Goal: Consume media (video, audio): Consume media (video, audio)

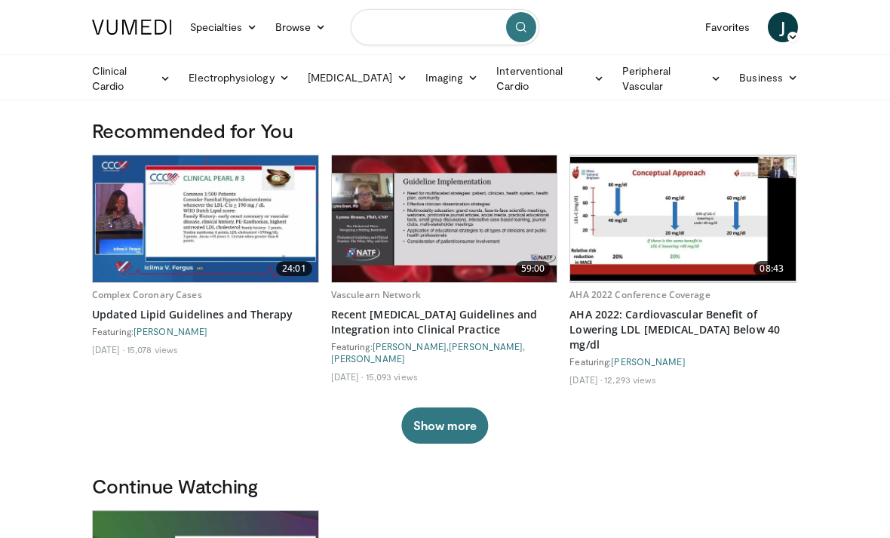
click at [443, 34] on input "Search topics, interventions" at bounding box center [445, 27] width 188 height 36
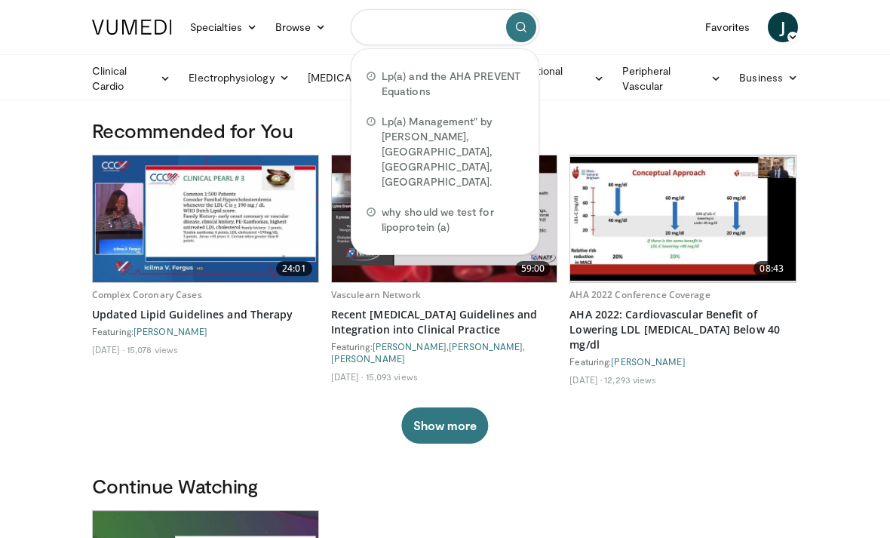
click at [382, 36] on input "Search topics, interventions" at bounding box center [445, 27] width 188 height 36
paste input "**********"
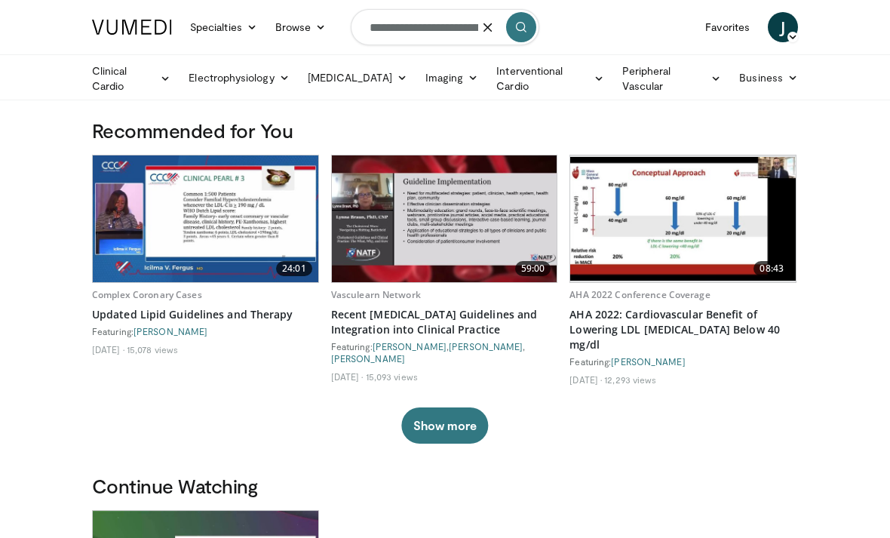
type input "**********"
click at [516, 36] on button "submit" at bounding box center [521, 27] width 30 height 30
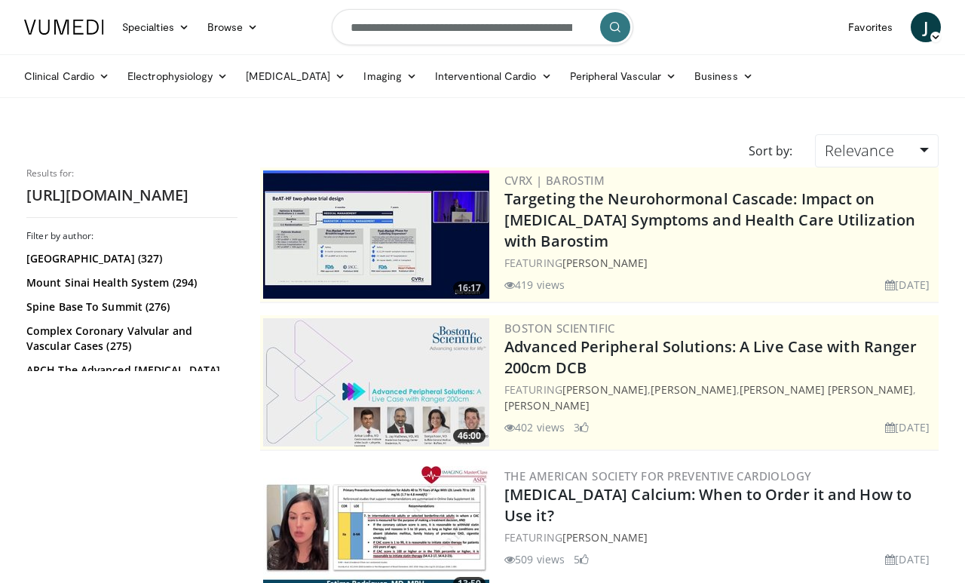
scroll to position [7, 0]
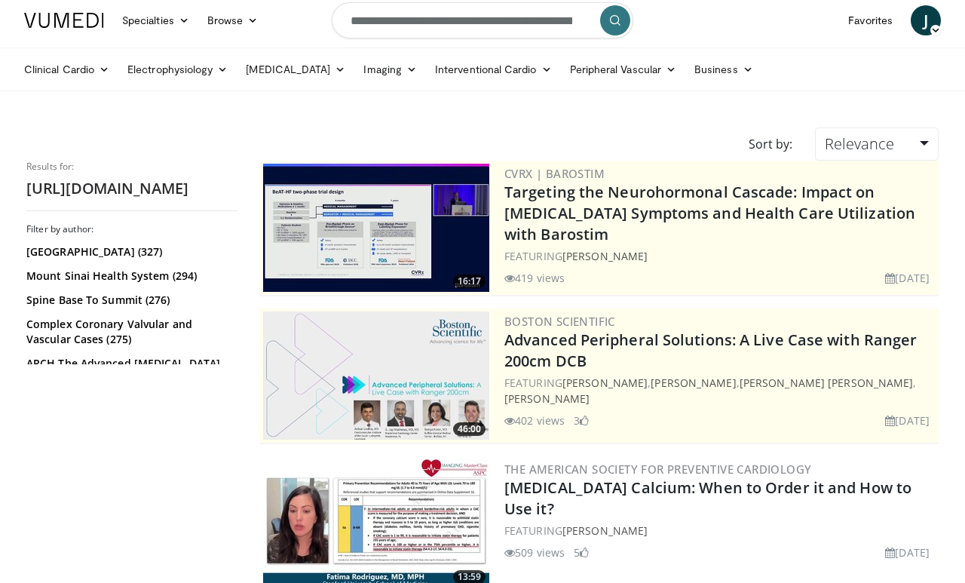
click at [379, 529] on img at bounding box center [376, 523] width 226 height 128
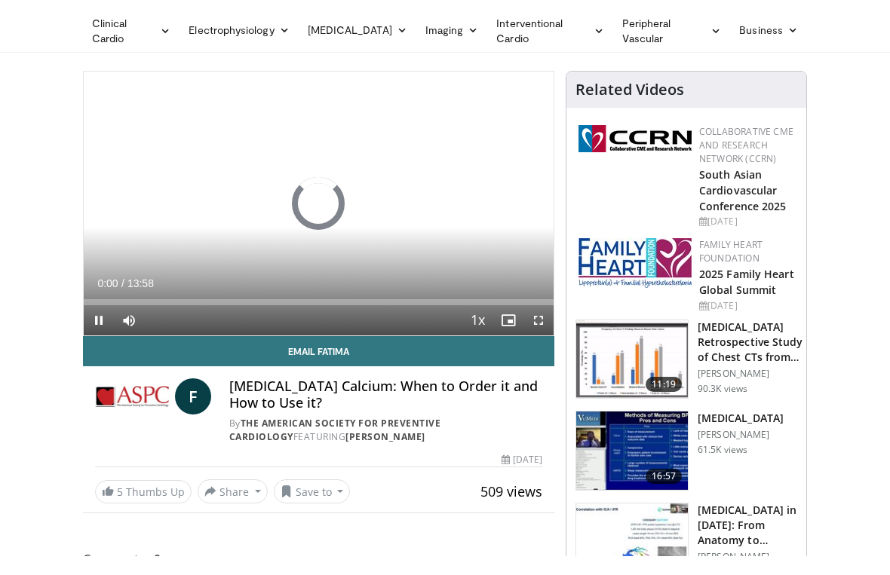
scroll to position [18, 0]
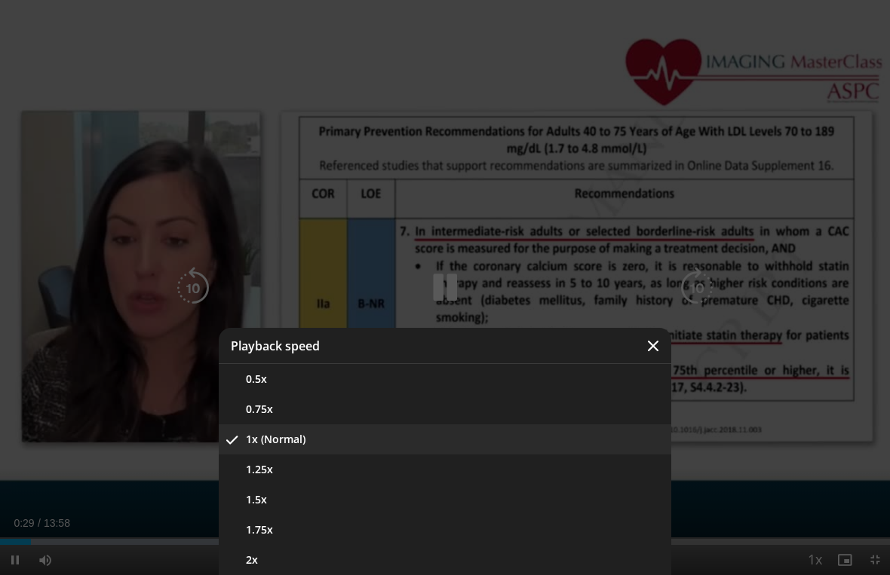
click at [492, 487] on button "1.5x" at bounding box center [445, 500] width 452 height 30
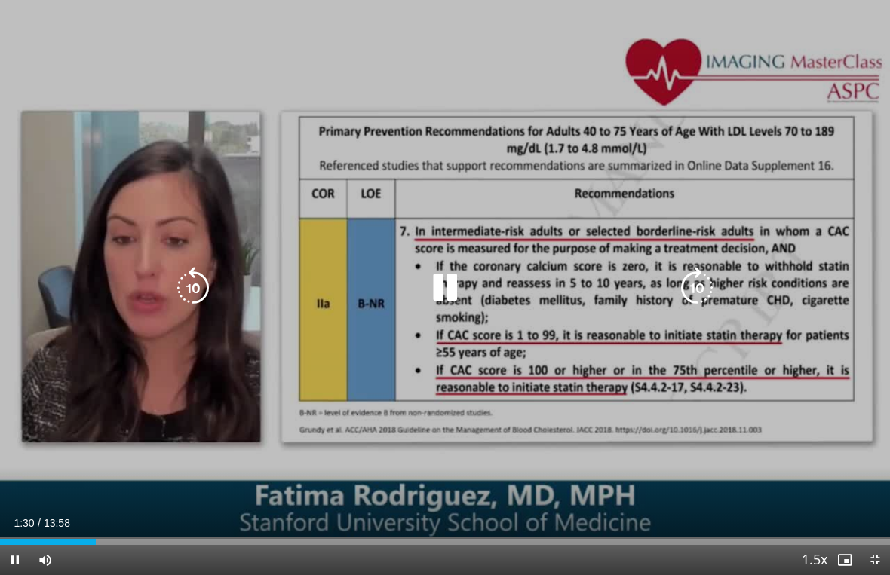
click at [455, 286] on icon "Video Player" at bounding box center [445, 288] width 42 height 42
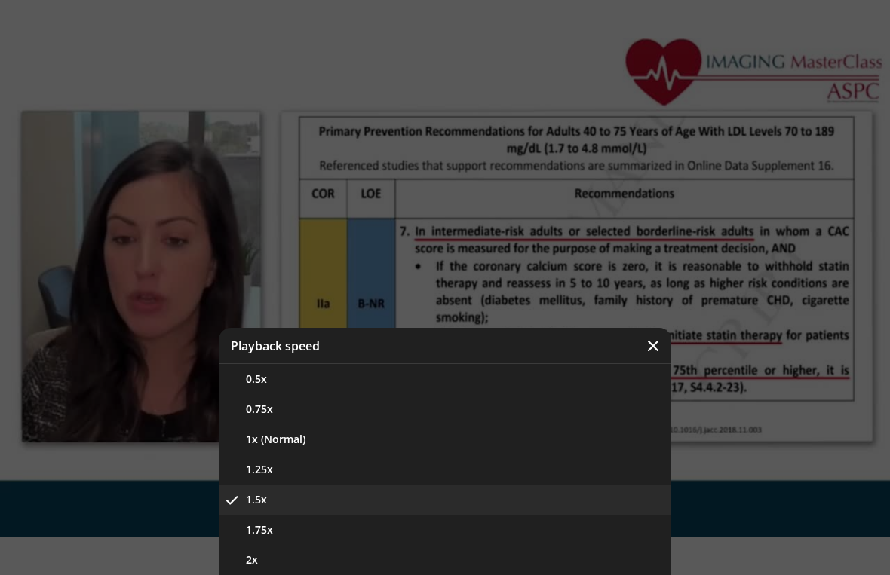
click at [580, 534] on button "1.75x" at bounding box center [445, 530] width 452 height 30
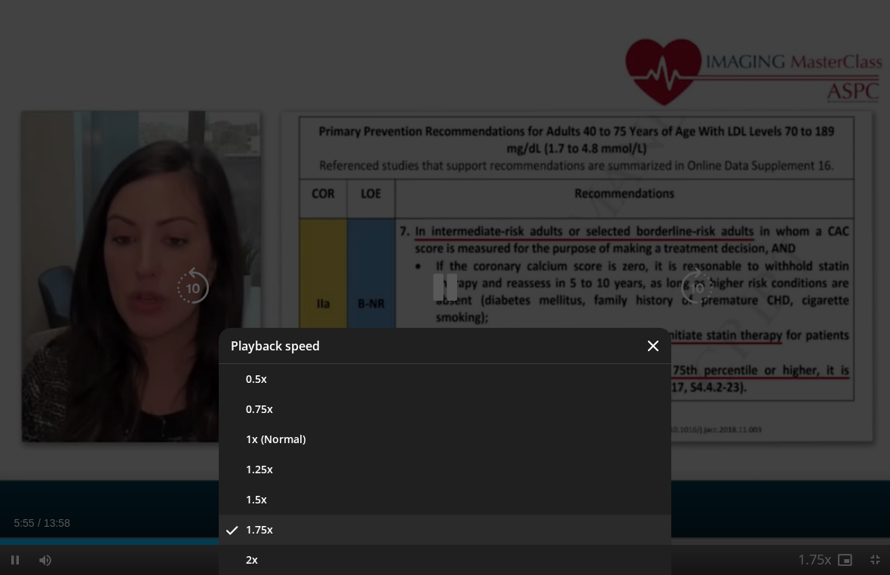
click at [549, 465] on button "1.25x" at bounding box center [445, 470] width 452 height 30
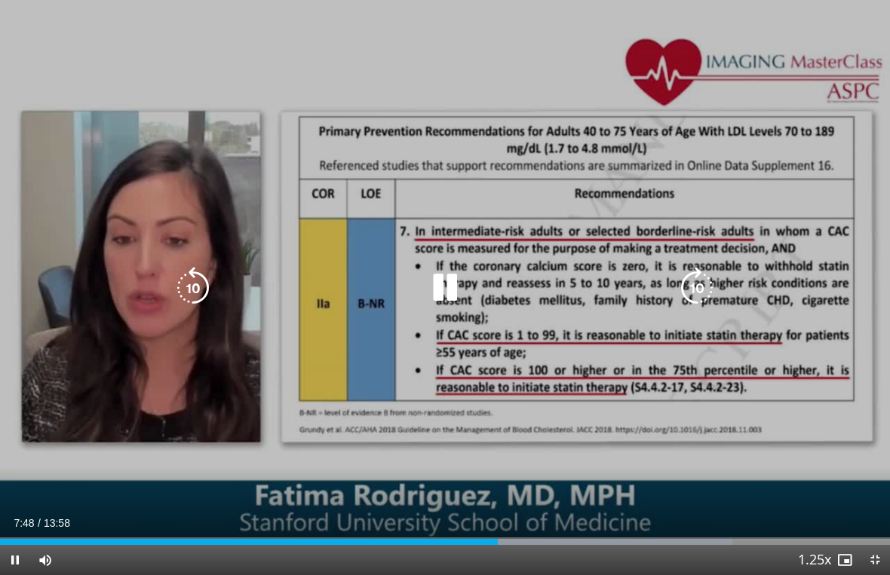
click at [487, 537] on div "Progress Bar" at bounding box center [249, 542] width 498 height 6
click at [493, 537] on div "Progress Bar" at bounding box center [595, 542] width 400 height 6
click at [487, 533] on div "Loaded : 97.65%" at bounding box center [445, 538] width 890 height 14
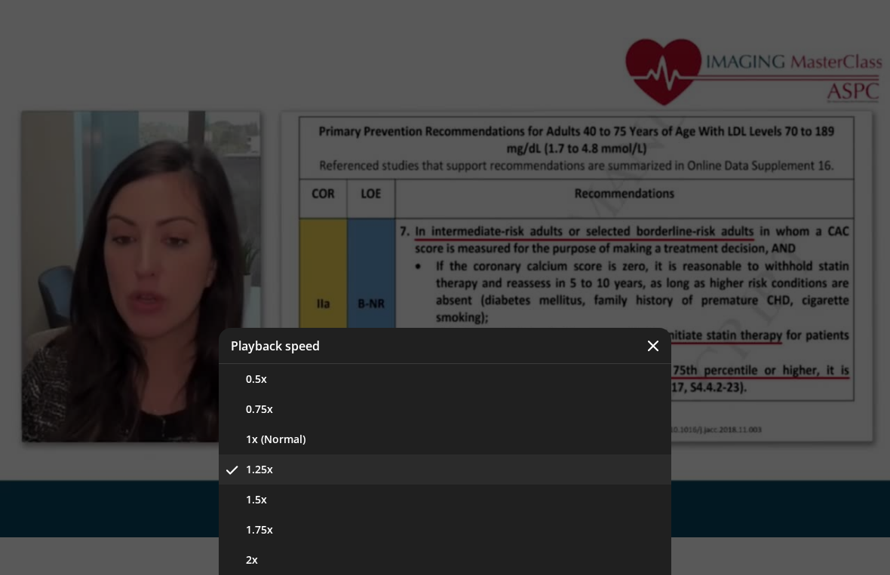
click at [545, 527] on button "1.75x" at bounding box center [445, 530] width 452 height 30
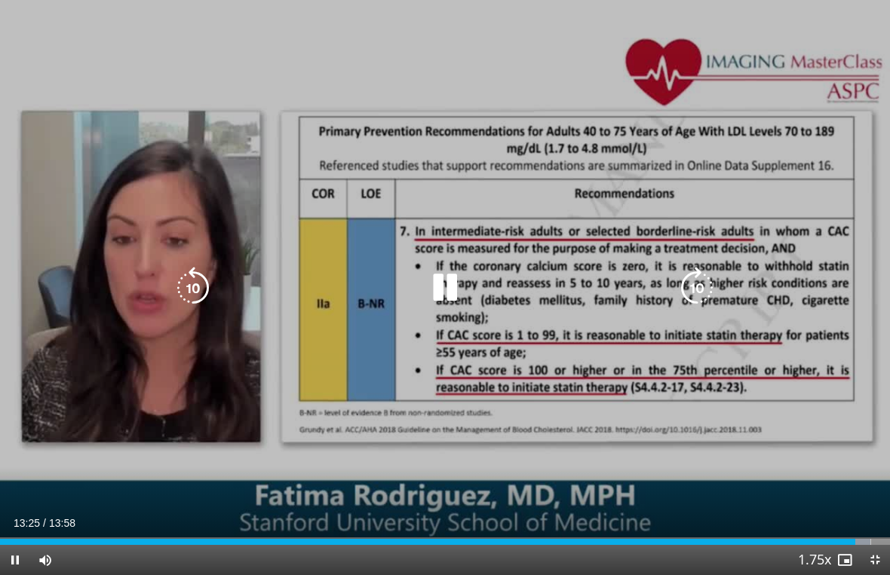
click at [437, 431] on div "10 seconds Tap to unmute" at bounding box center [445, 287] width 890 height 575
click at [452, 280] on icon "Video Player" at bounding box center [445, 288] width 42 height 42
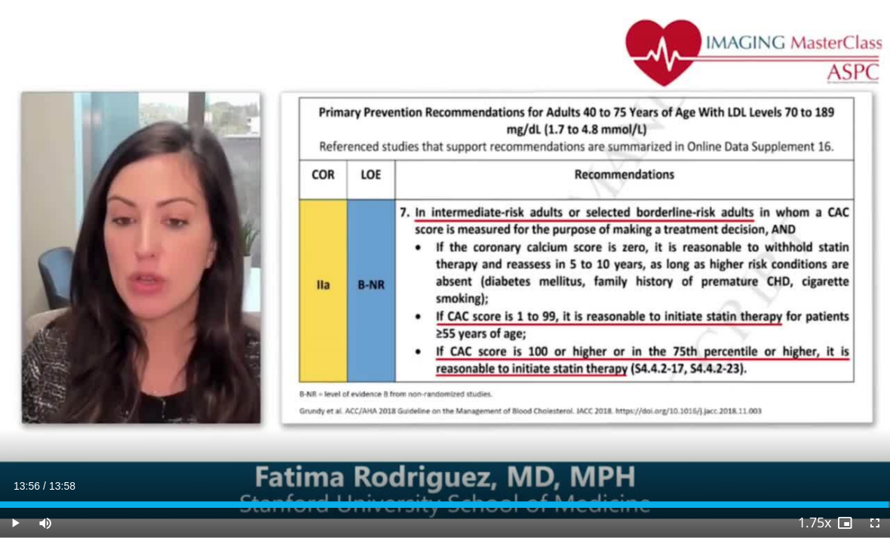
scroll to position [116, 0]
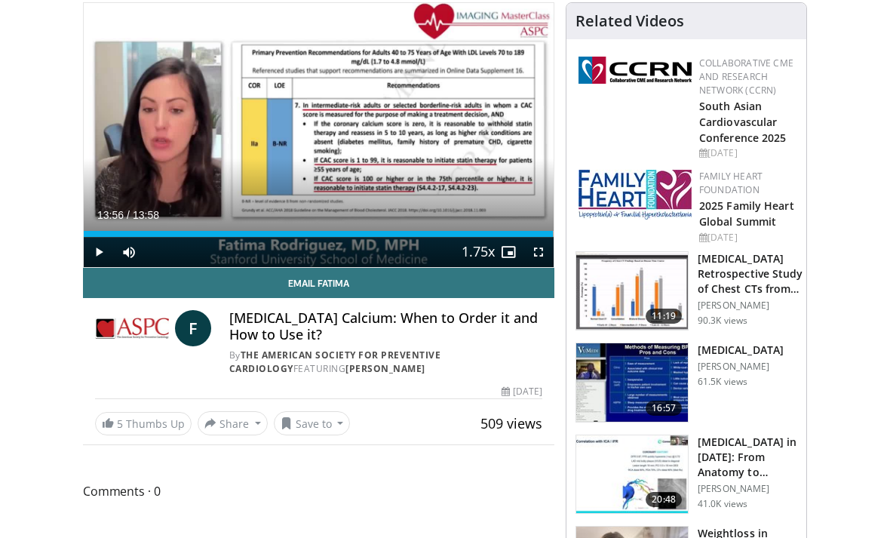
click at [124, 416] on span "5" at bounding box center [121, 423] width 9 height 14
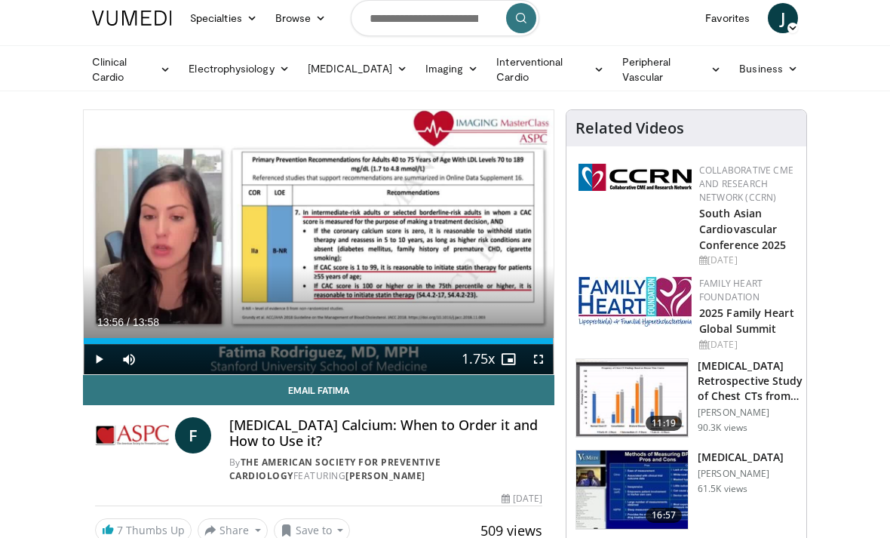
scroll to position [0, 0]
